Goal: Information Seeking & Learning: Learn about a topic

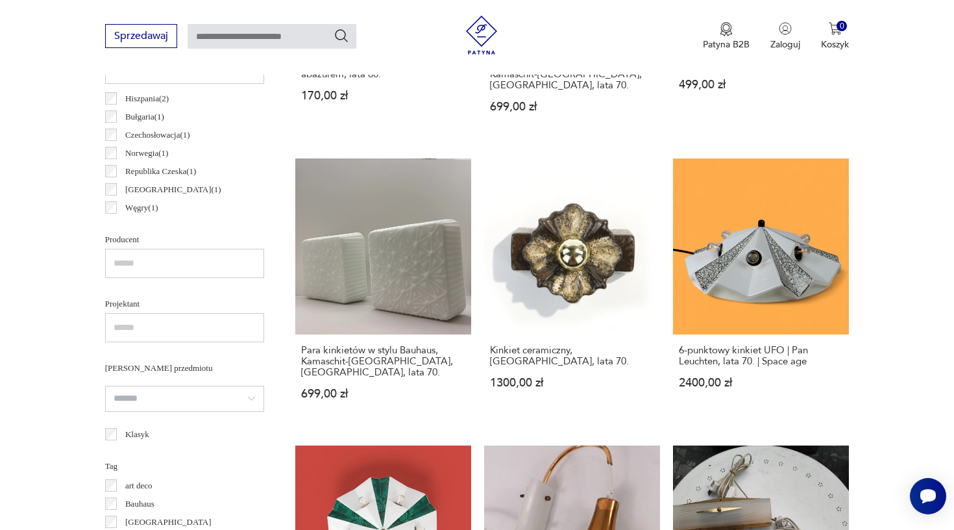
scroll to position [665, 0]
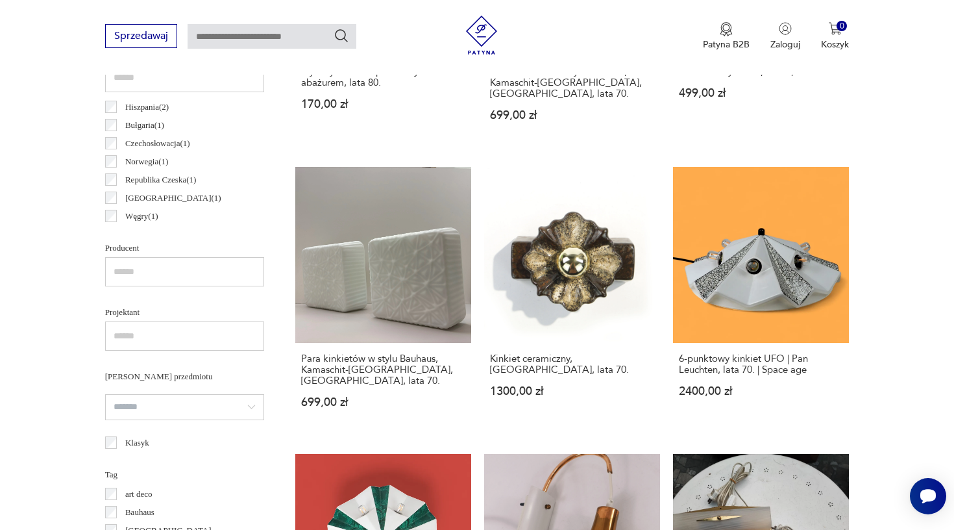
click at [145, 265] on input "text" at bounding box center [184, 271] width 159 height 29
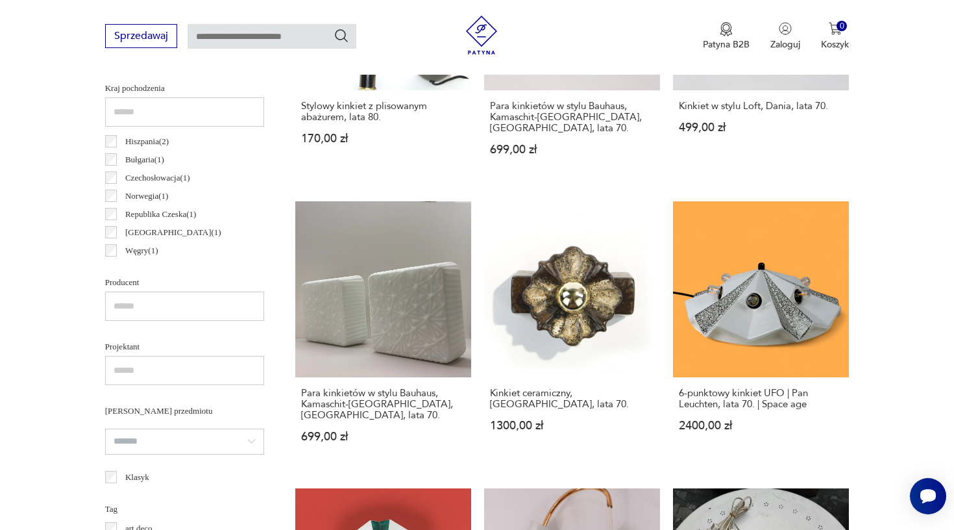
scroll to position [629, 0]
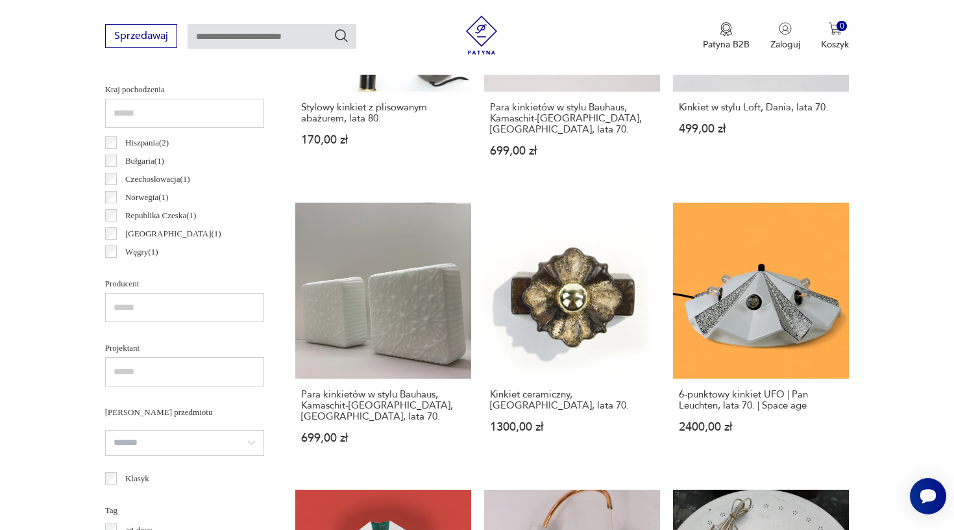
click at [140, 112] on input "text" at bounding box center [184, 113] width 159 height 29
type input "****"
click at [142, 138] on p "Niemcy ( 186 )" at bounding box center [147, 140] width 45 height 14
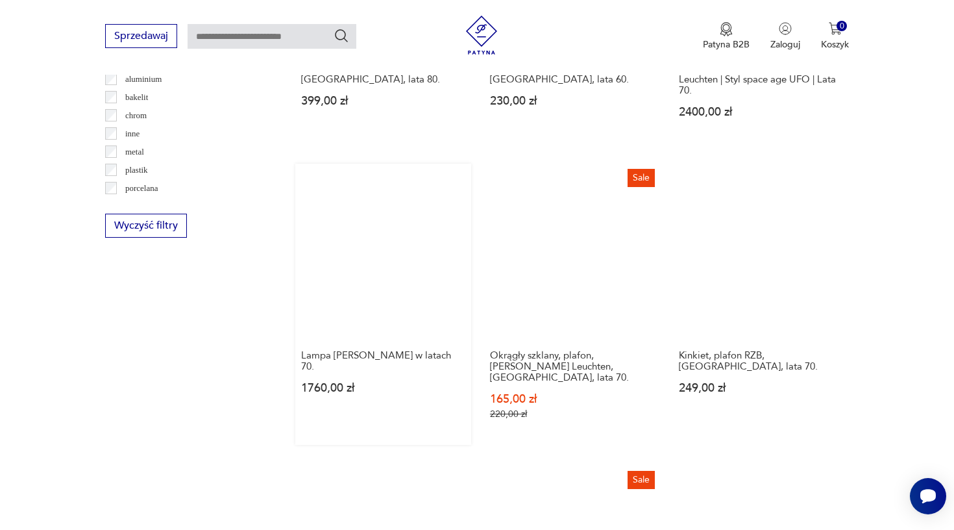
scroll to position [1328, 0]
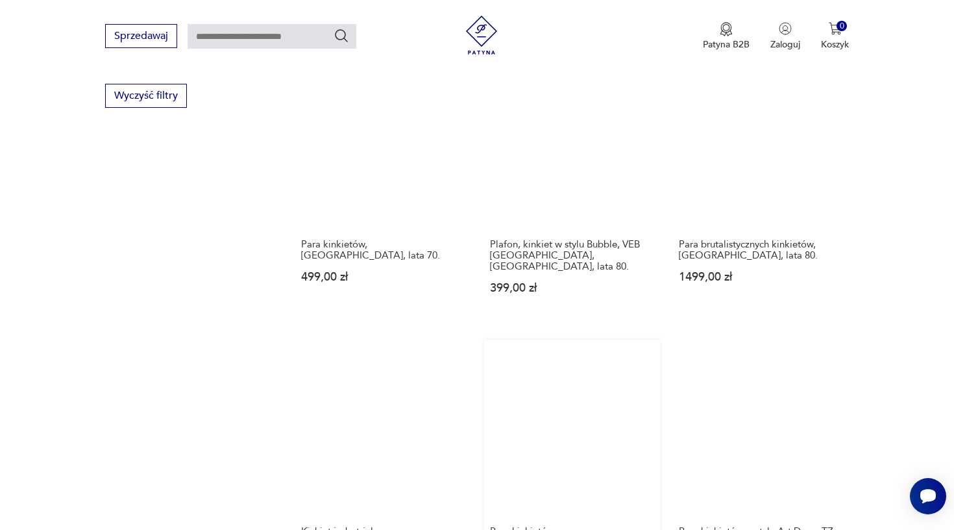
scroll to position [1381, 0]
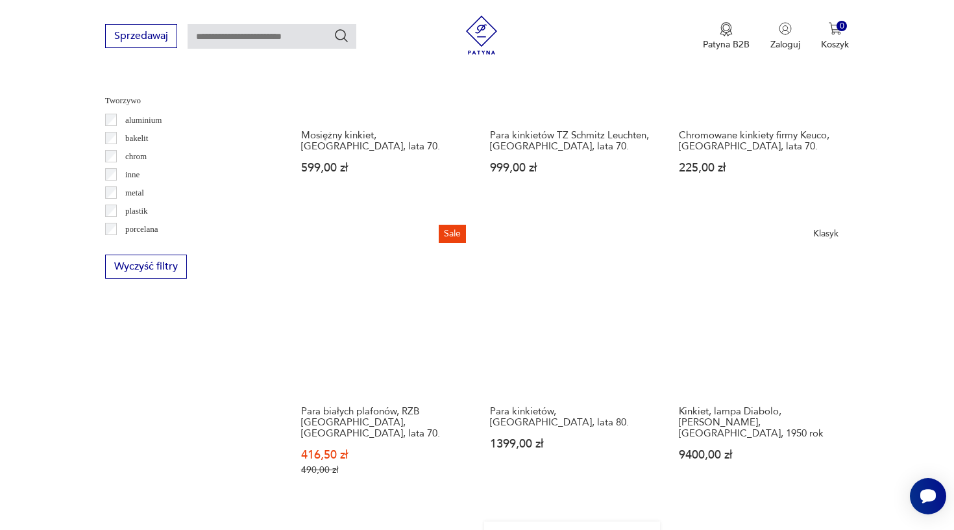
scroll to position [1247, 0]
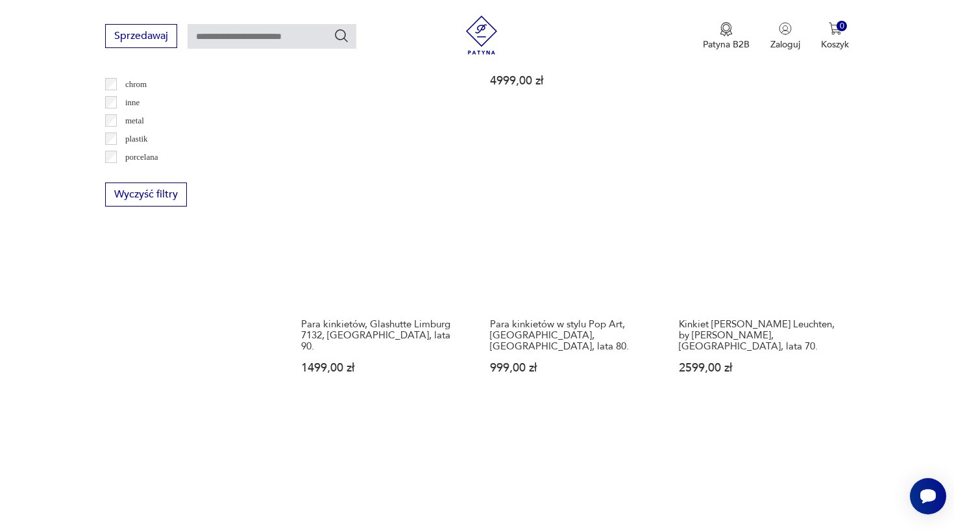
scroll to position [1302, 0]
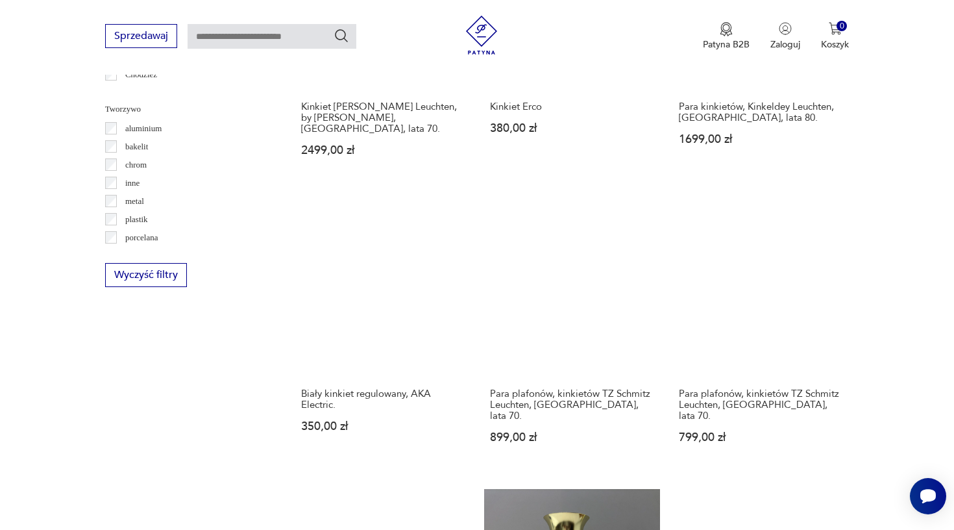
scroll to position [1232, 0]
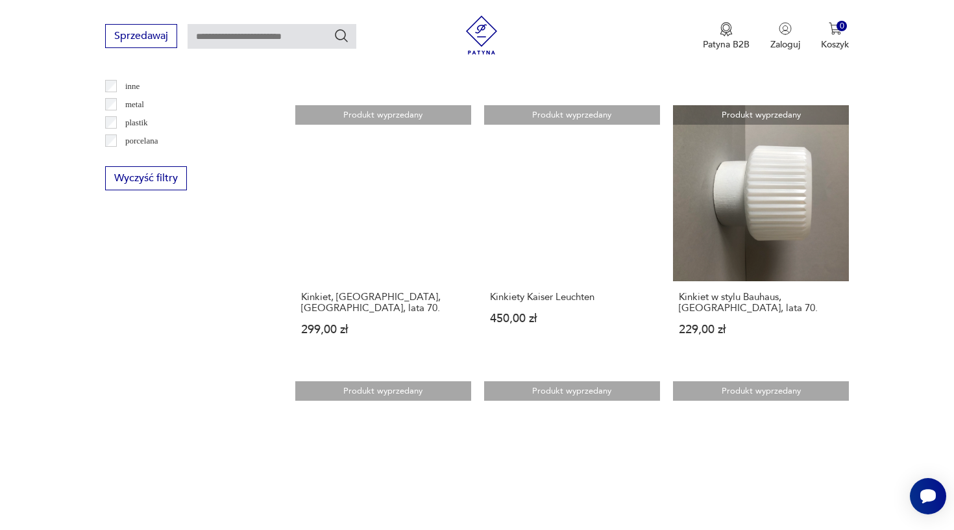
scroll to position [1382, 0]
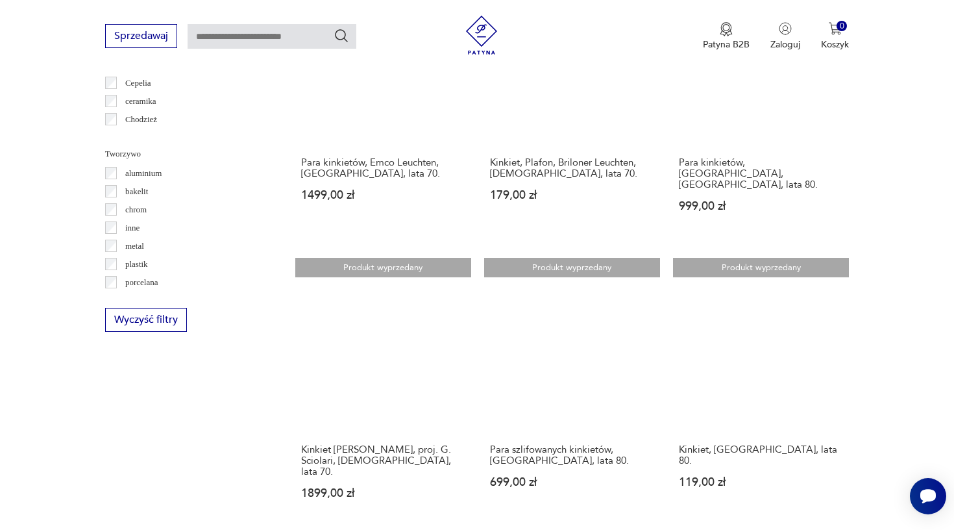
scroll to position [1162, 0]
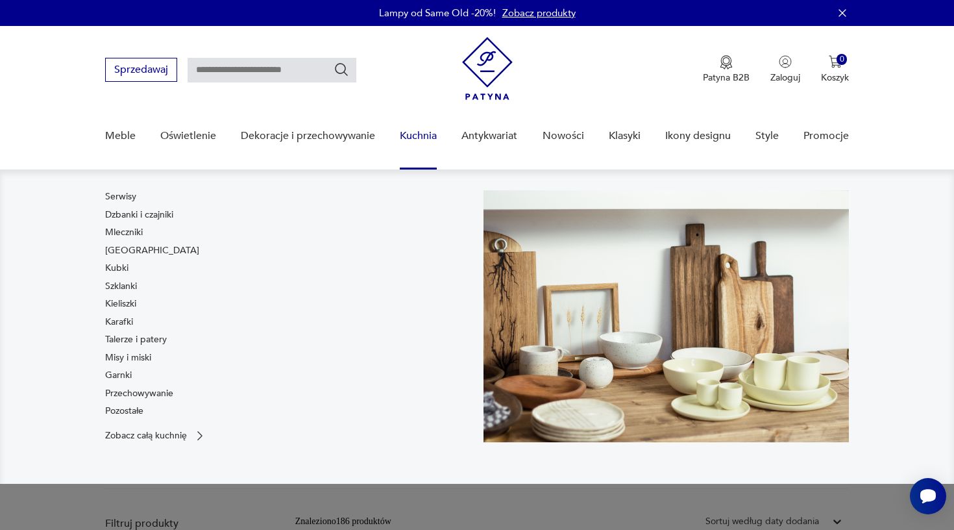
click at [428, 135] on link "Kuchnia" at bounding box center [418, 136] width 37 height 50
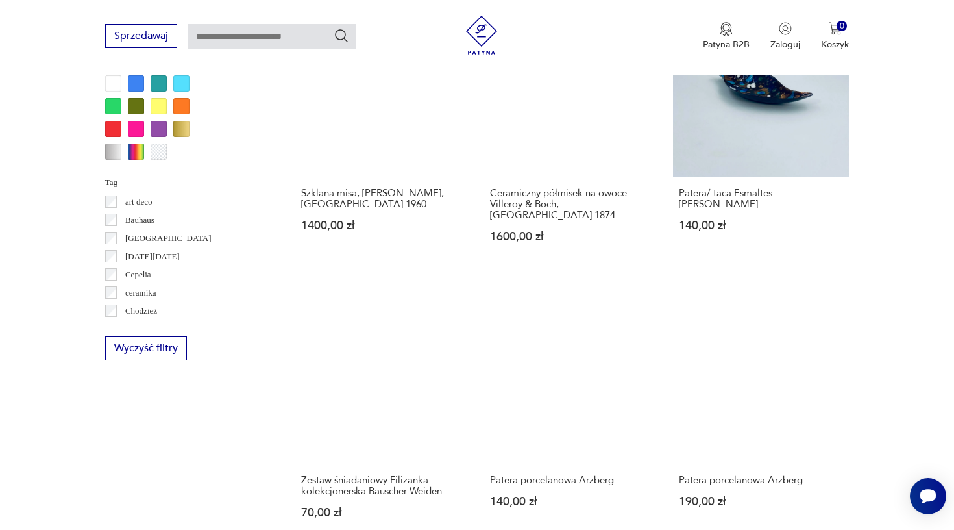
scroll to position [1308, 0]
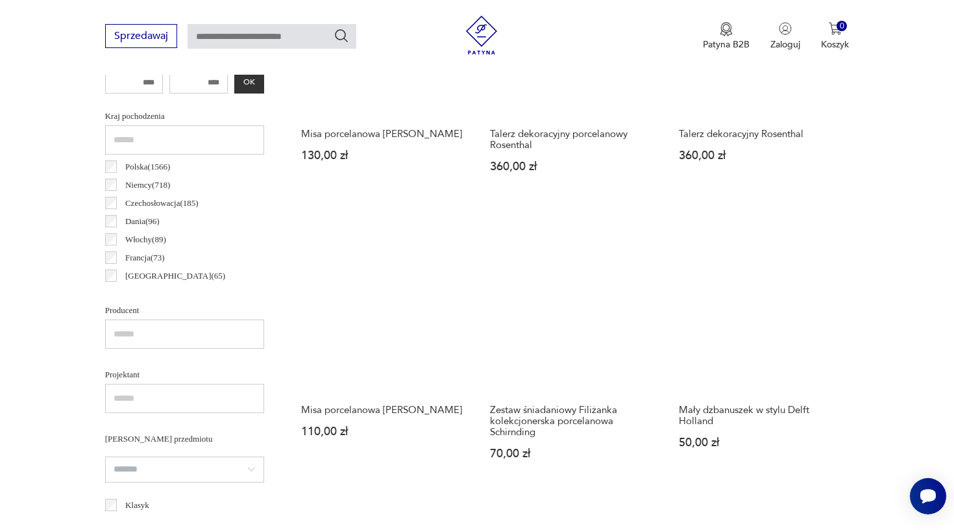
scroll to position [648, 0]
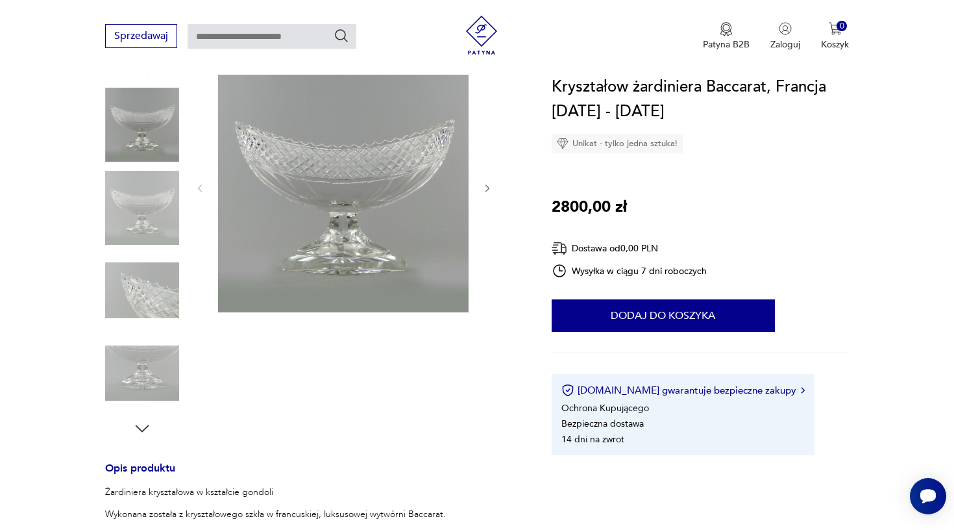
click at [490, 186] on icon "button" at bounding box center [487, 188] width 11 height 11
click at [485, 189] on icon "button" at bounding box center [487, 188] width 11 height 11
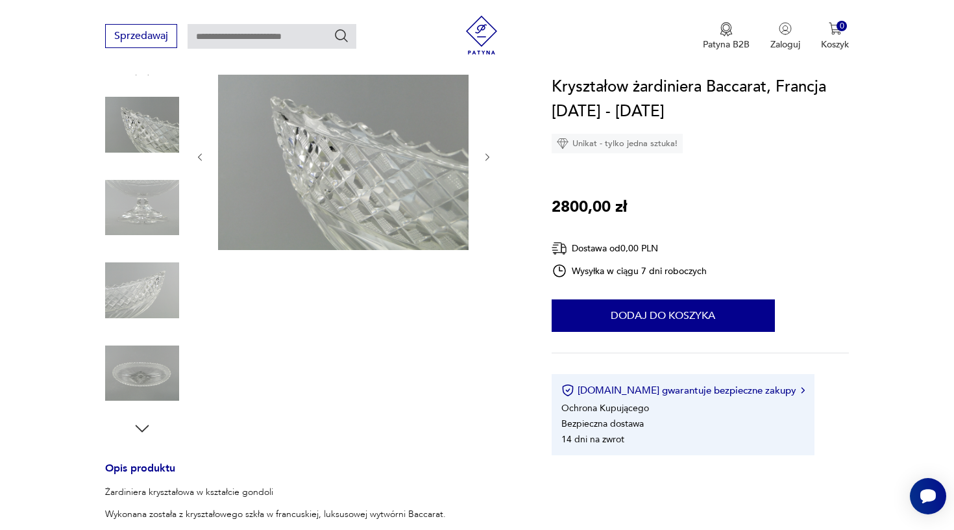
click at [485, 189] on div at bounding box center [344, 157] width 299 height 191
click at [488, 153] on icon "button" at bounding box center [487, 157] width 11 height 11
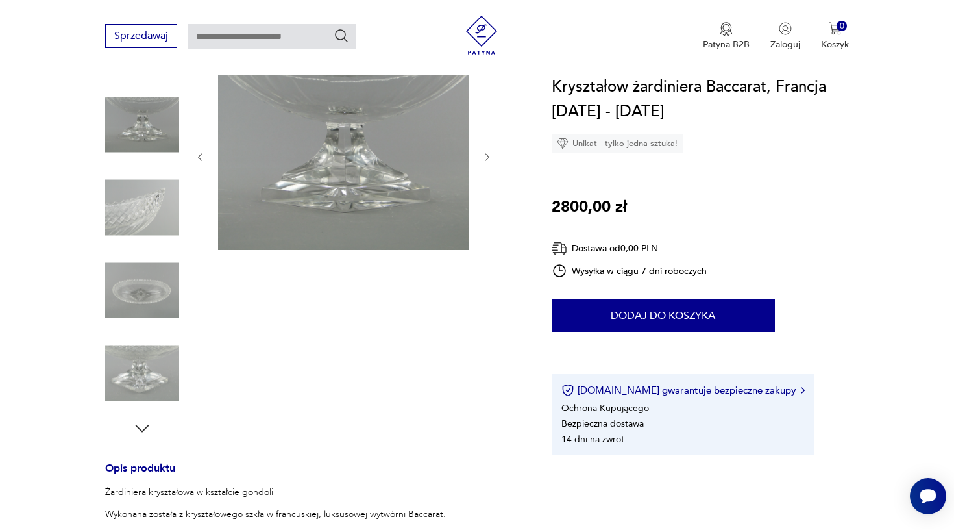
click at [488, 153] on icon "button" at bounding box center [487, 157] width 11 height 11
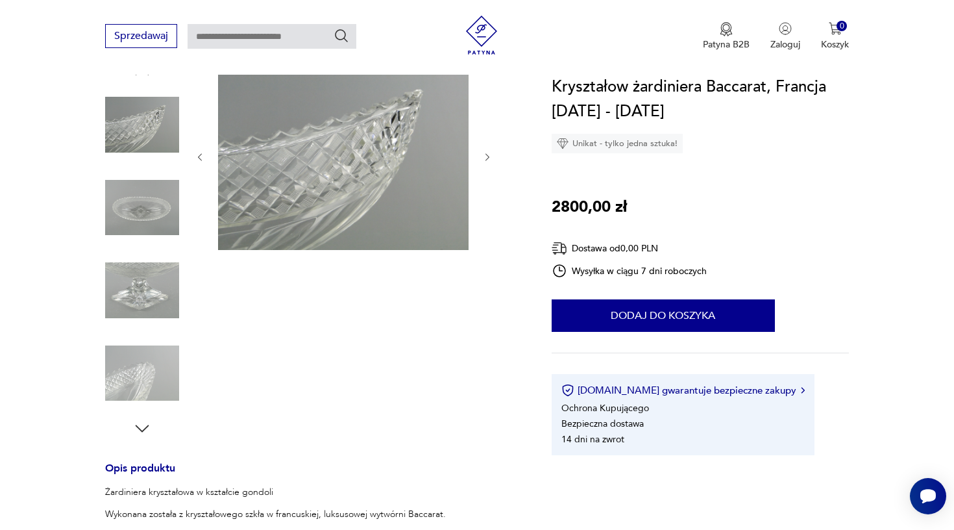
click at [488, 153] on icon "button" at bounding box center [487, 157] width 11 height 11
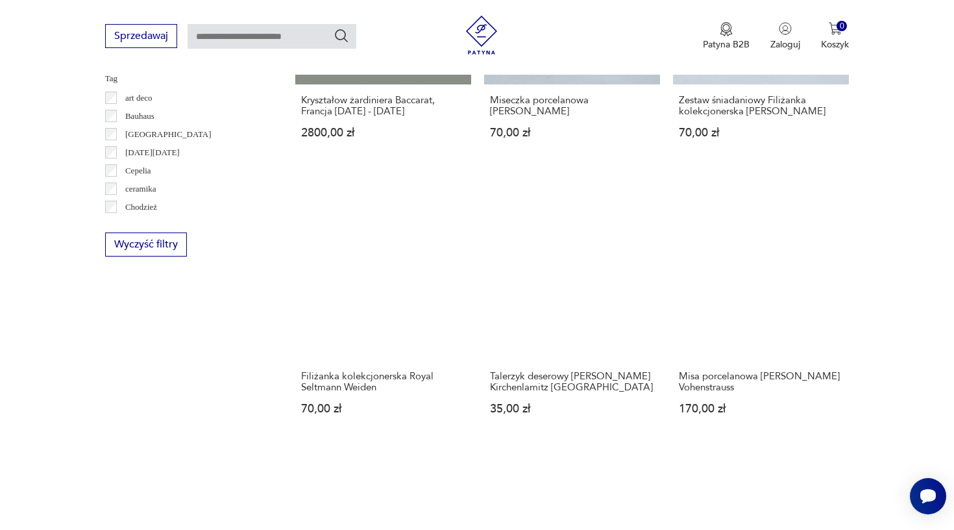
scroll to position [1293, 0]
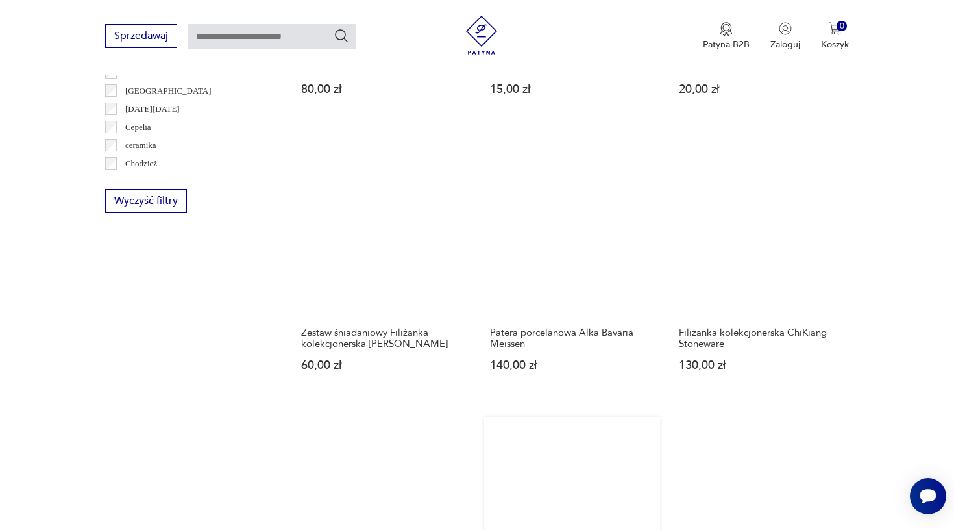
scroll to position [1286, 0]
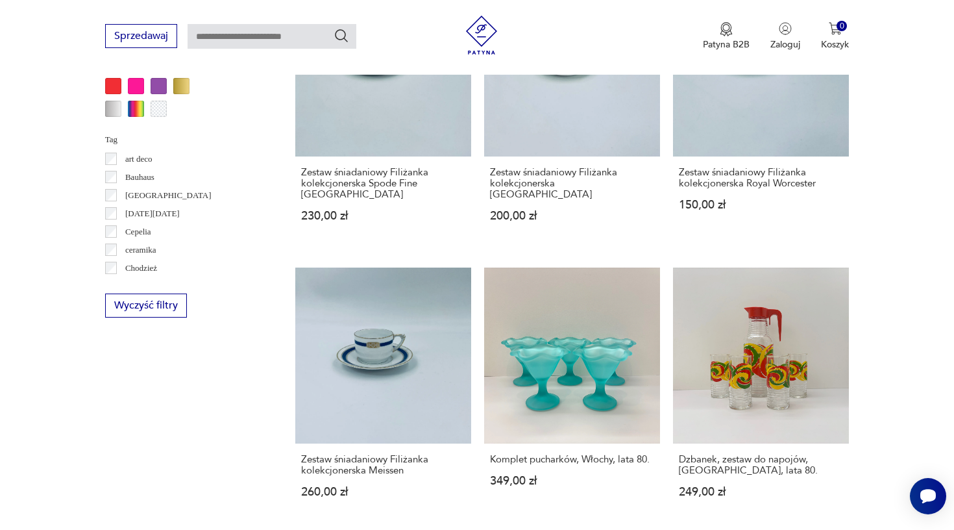
scroll to position [1230, 0]
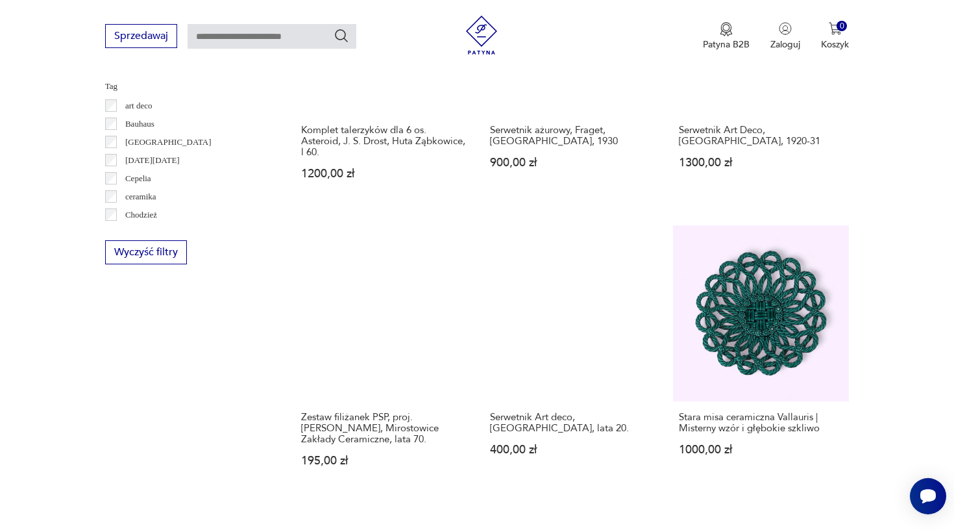
scroll to position [1280, 0]
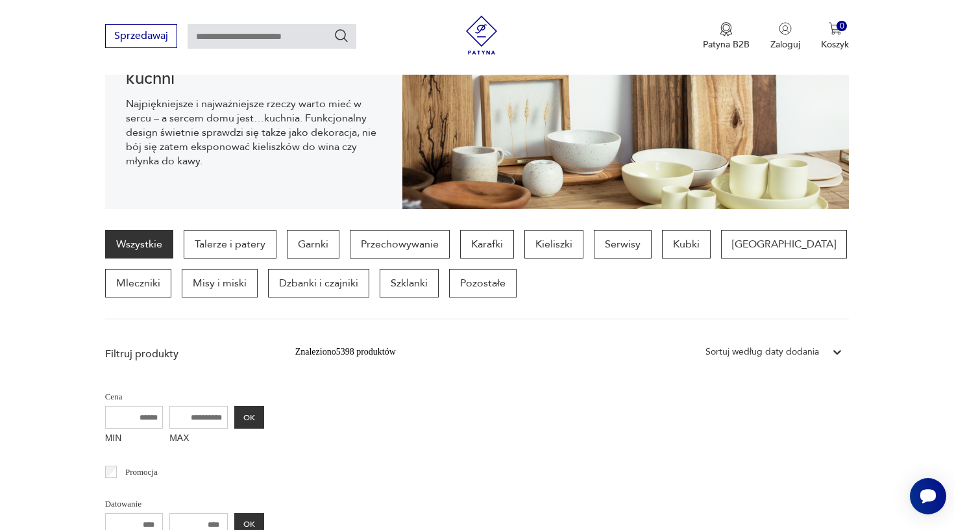
scroll to position [200, 0]
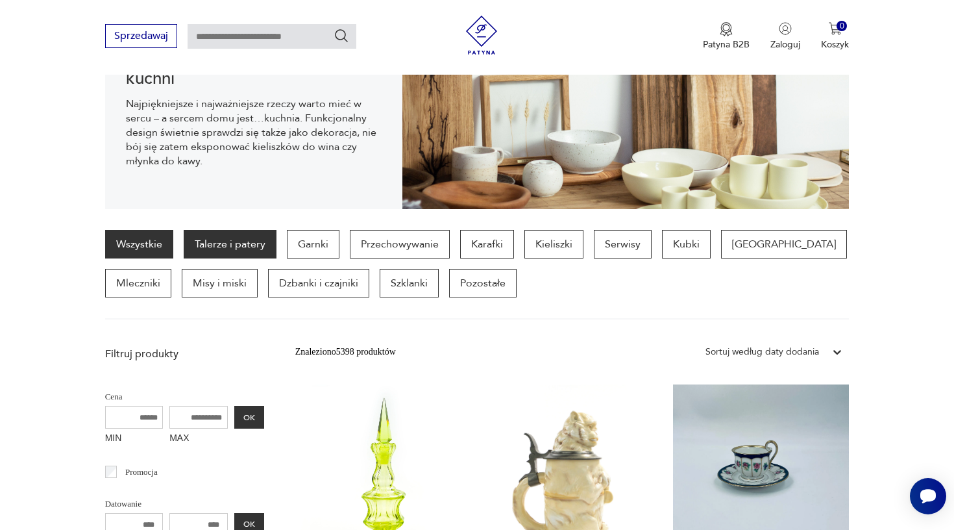
click at [218, 248] on p "Talerze i patery" at bounding box center [230, 244] width 93 height 29
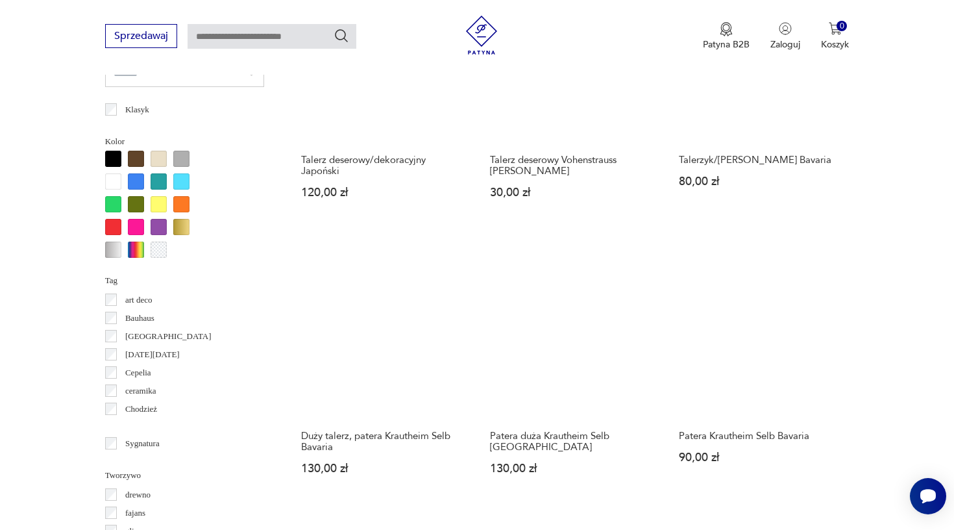
scroll to position [1184, 0]
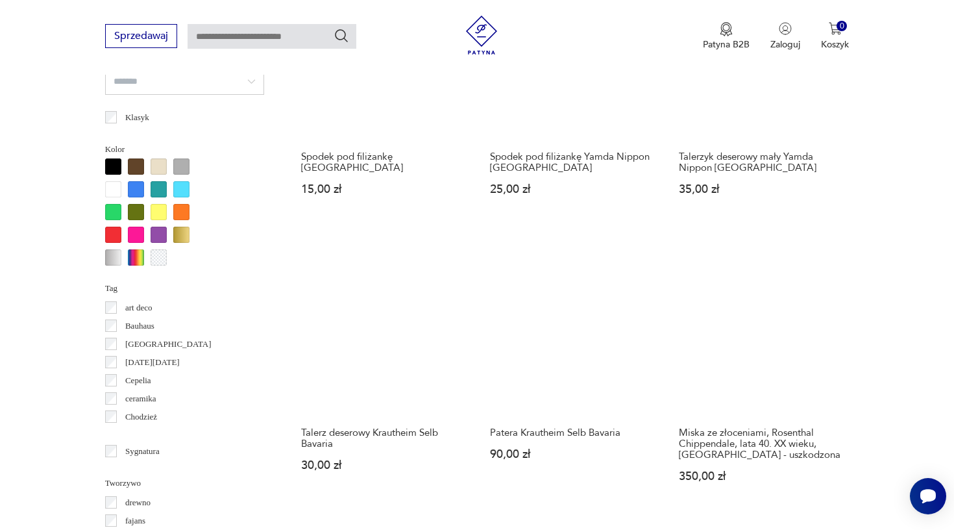
scroll to position [1197, 0]
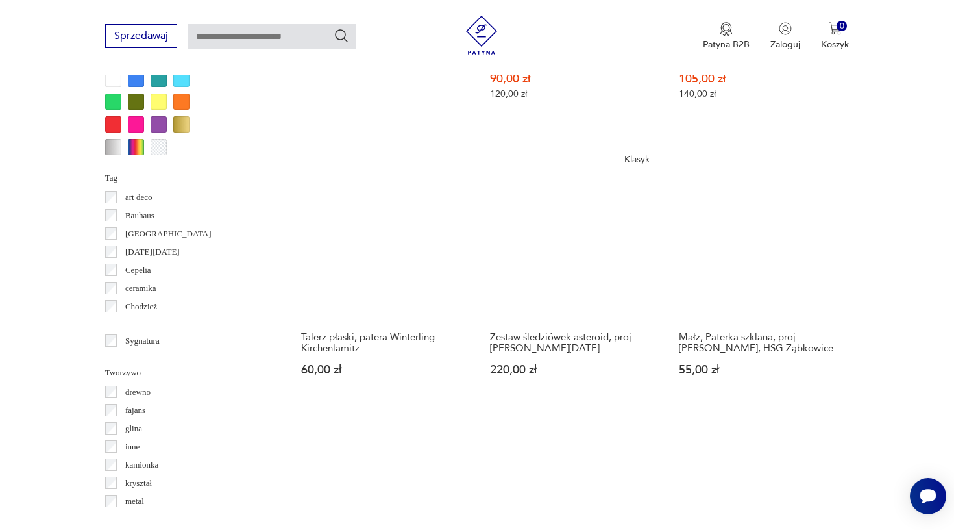
scroll to position [1346, 0]
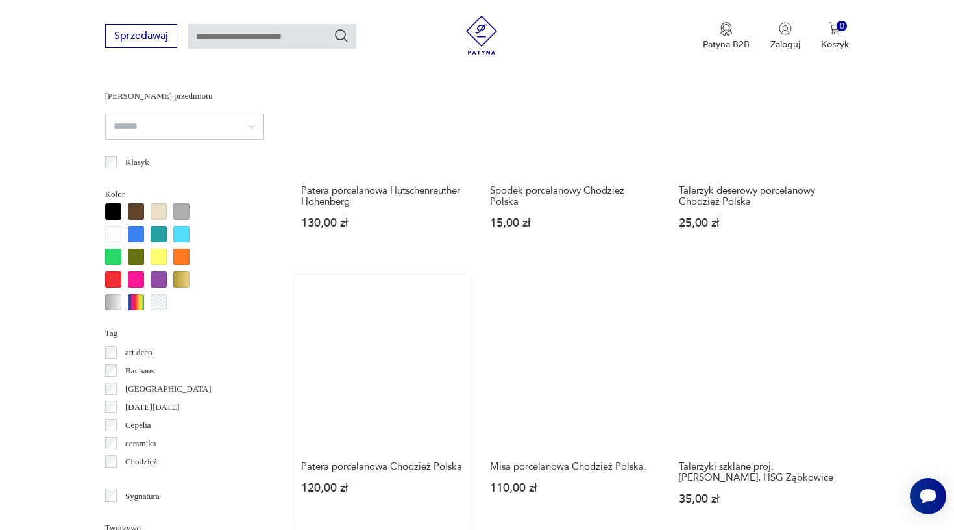
scroll to position [1380, 0]
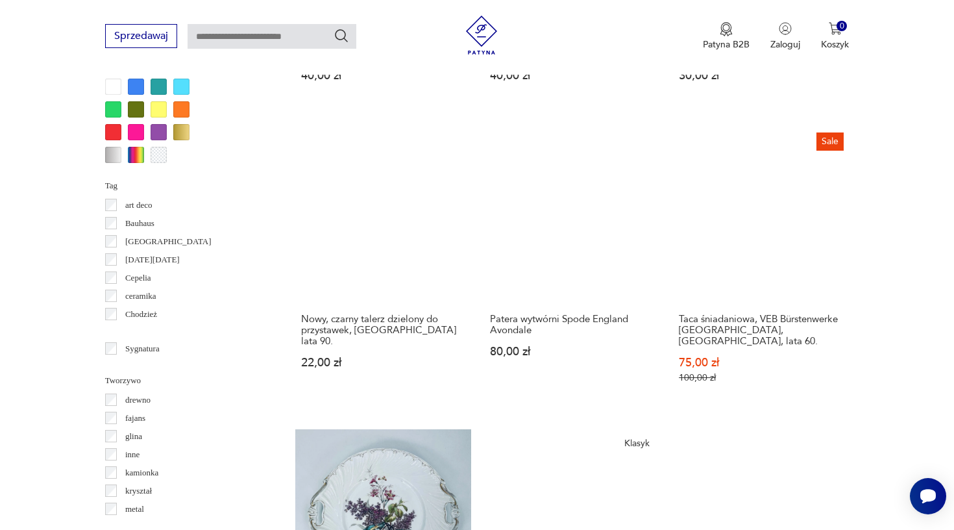
scroll to position [1282, 0]
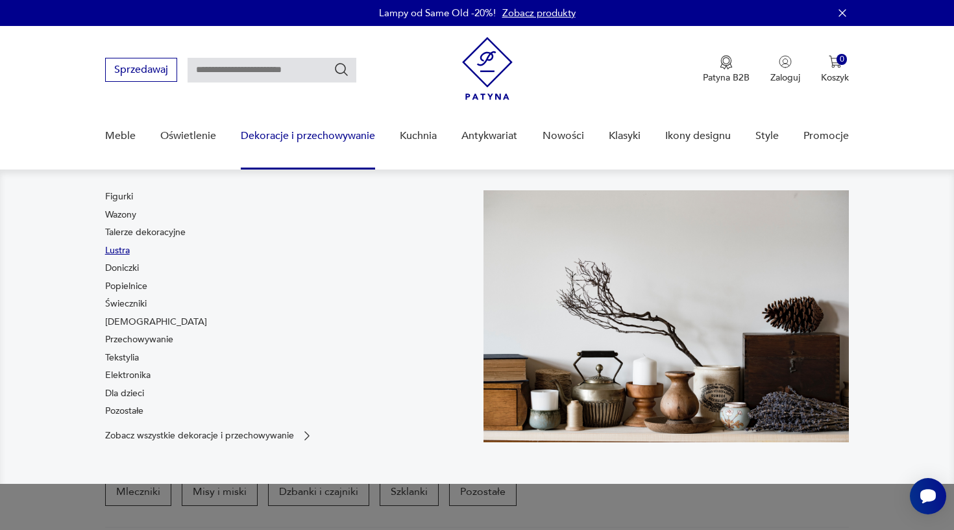
click at [114, 252] on link "Lustra" at bounding box center [117, 250] width 25 height 13
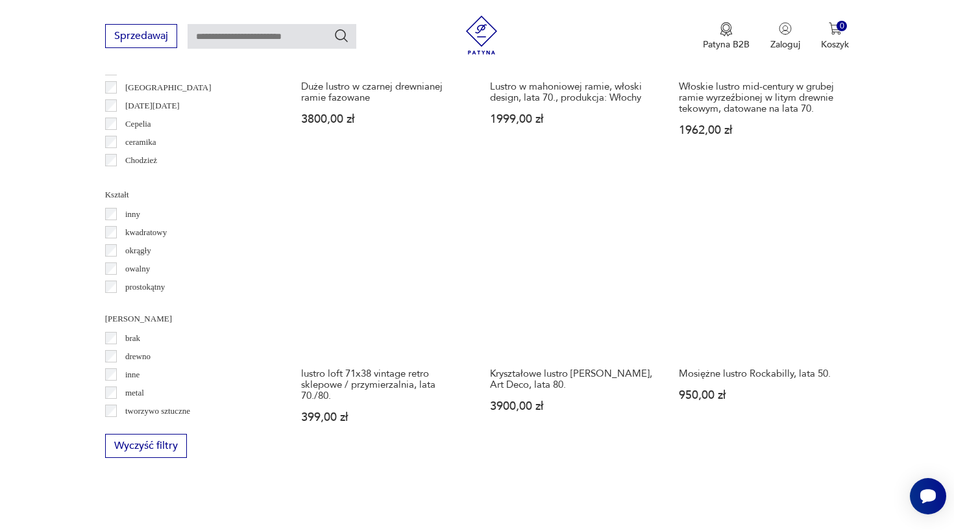
scroll to position [1254, 0]
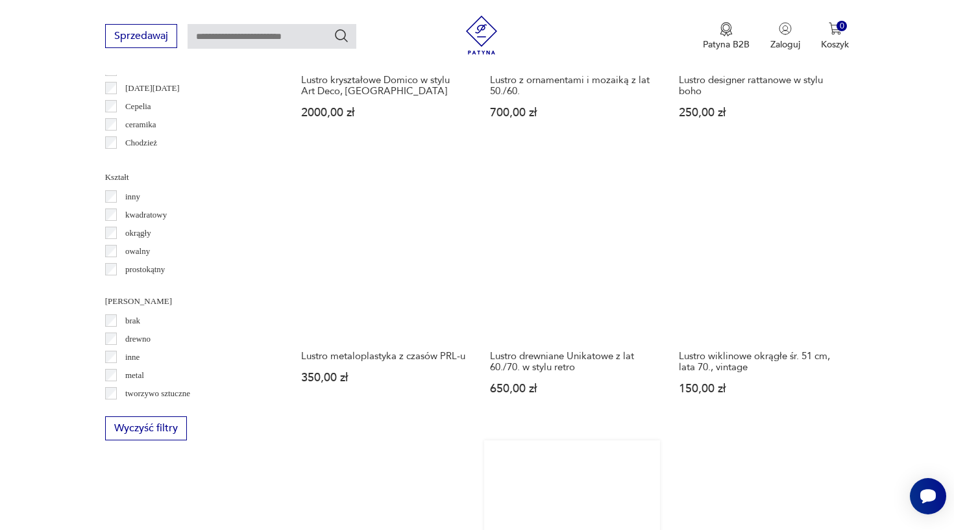
scroll to position [1342, 0]
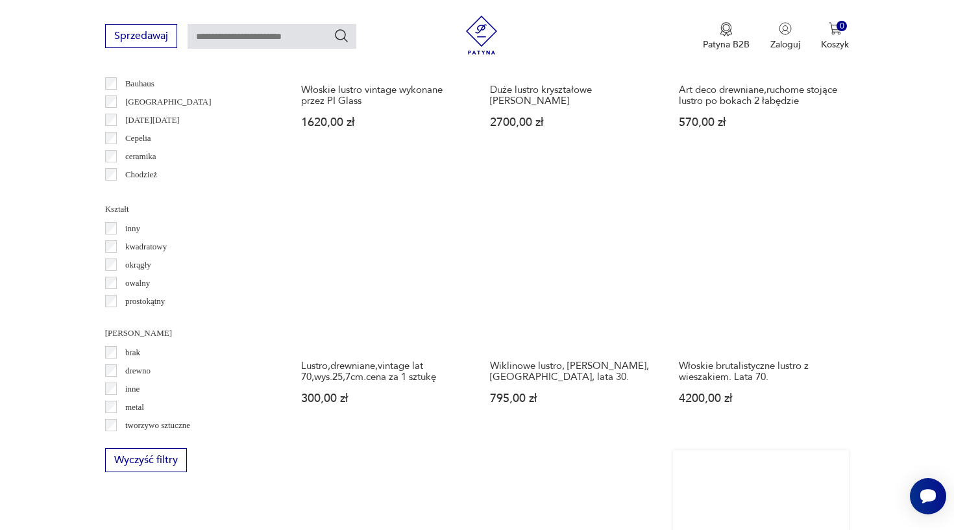
scroll to position [1248, 0]
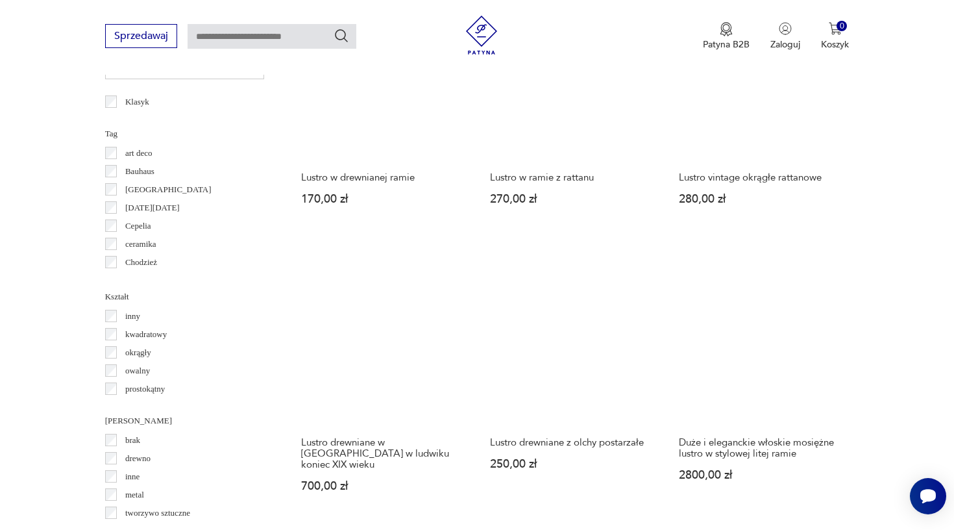
scroll to position [1193, 0]
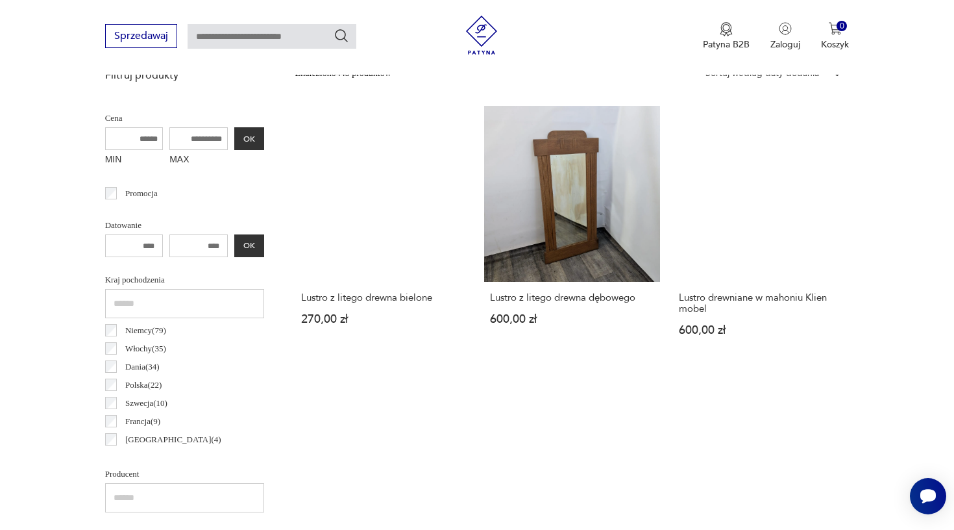
scroll to position [345, 0]
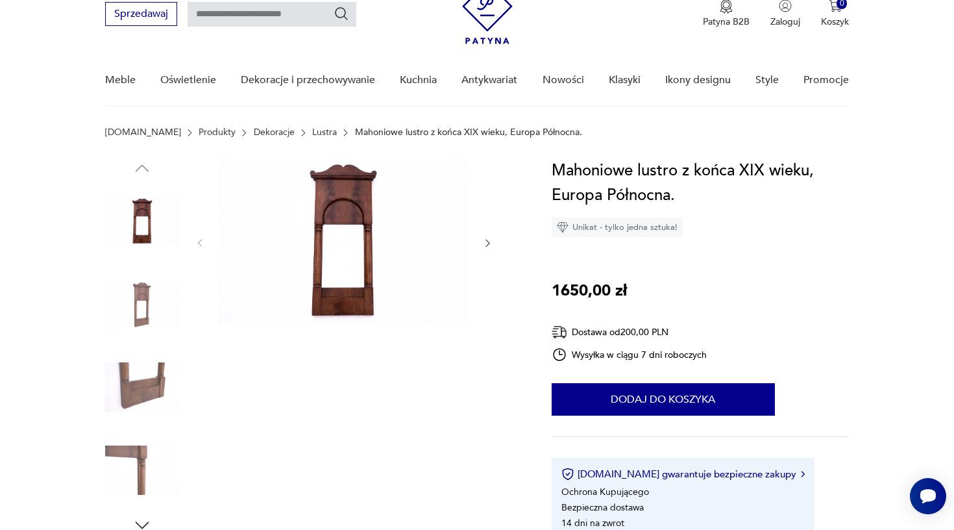
scroll to position [114, 0]
